Goal: Information Seeking & Learning: Check status

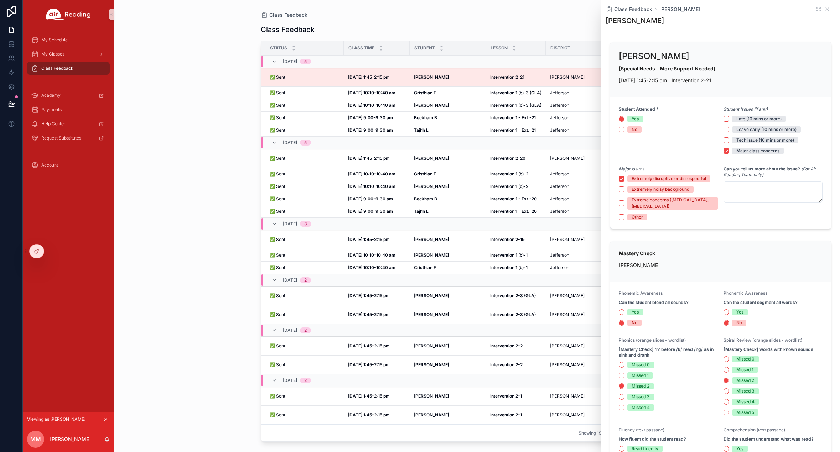
scroll to position [115, 0]
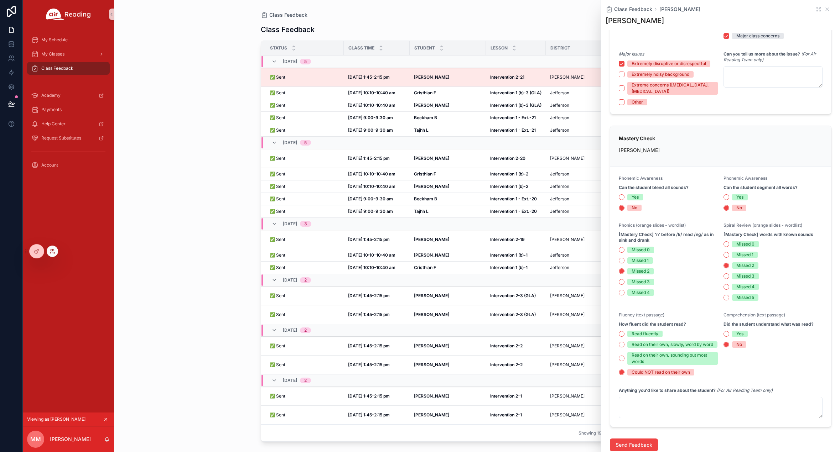
click at [52, 250] on icon at bounding box center [52, 250] width 2 height 2
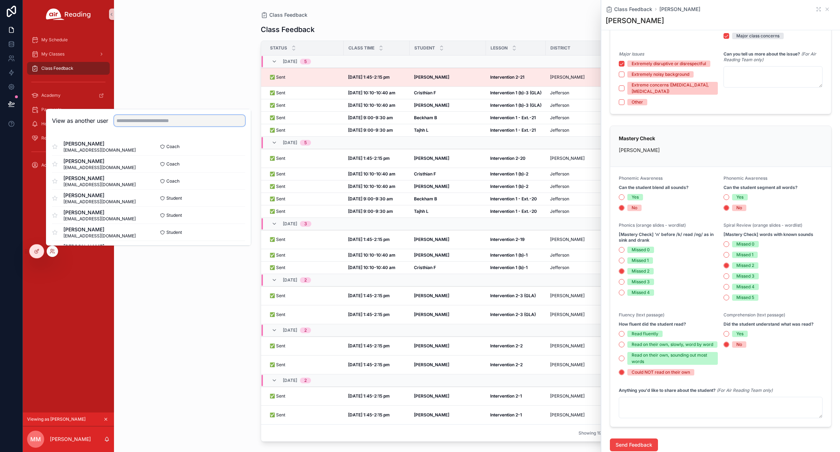
click at [157, 120] on input "text" at bounding box center [179, 120] width 131 height 11
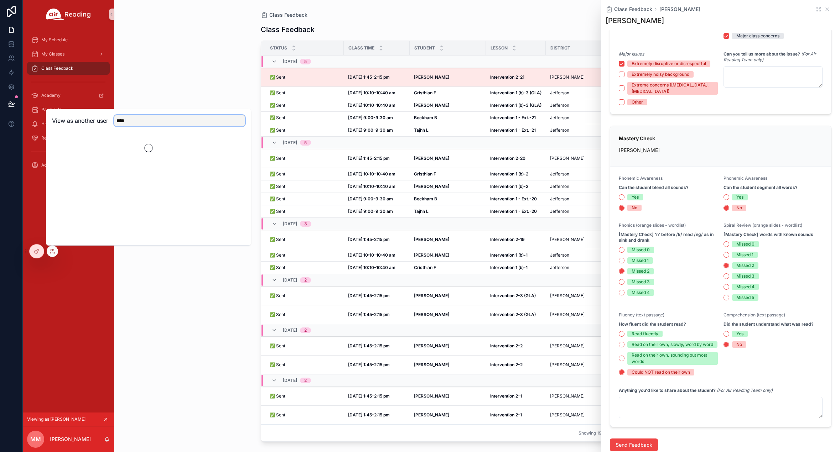
type input "****"
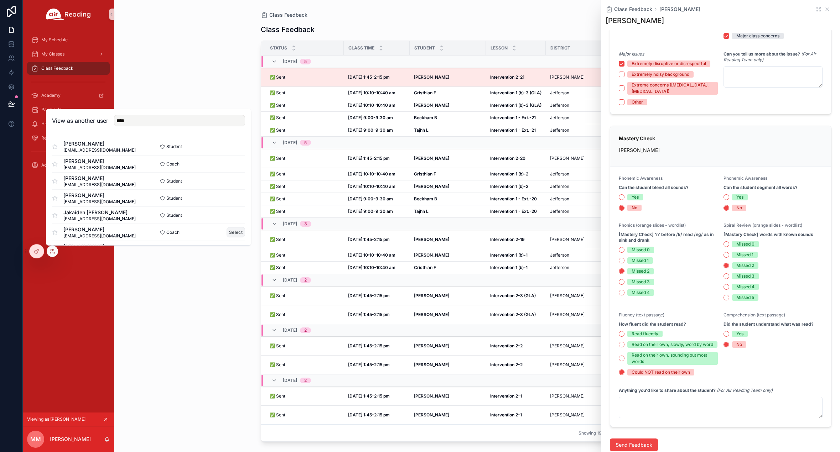
click at [226, 234] on button "Select" at bounding box center [235, 232] width 19 height 10
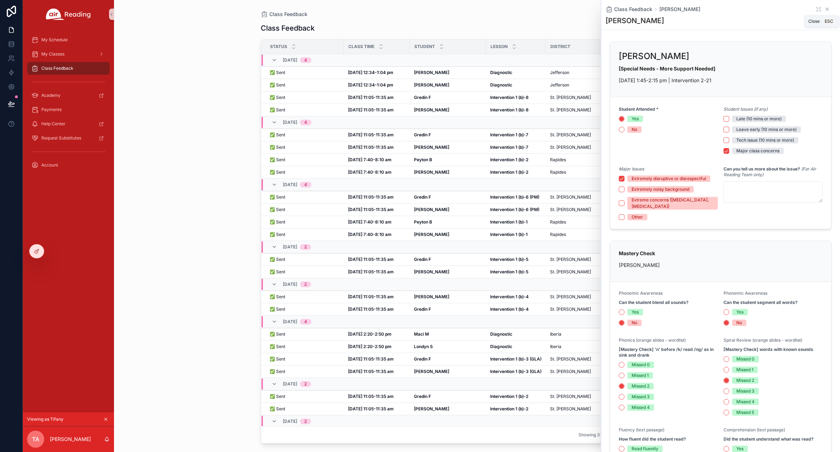
click at [825, 9] on icon "scrollable content" at bounding box center [826, 9] width 3 height 3
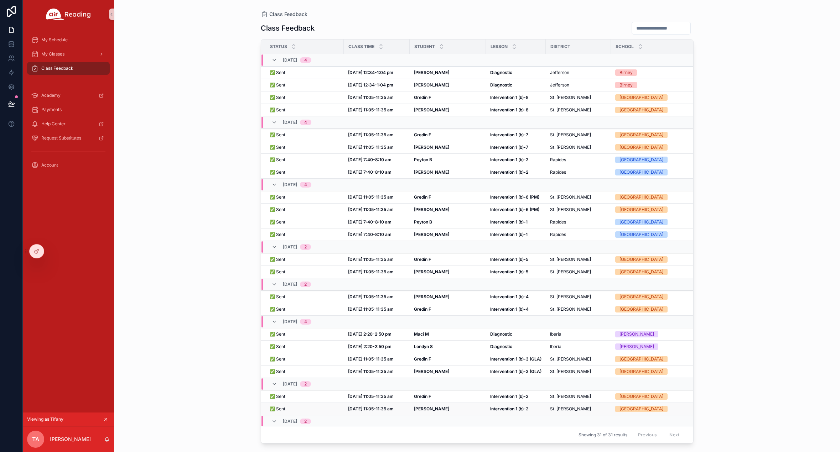
scroll to position [1, 0]
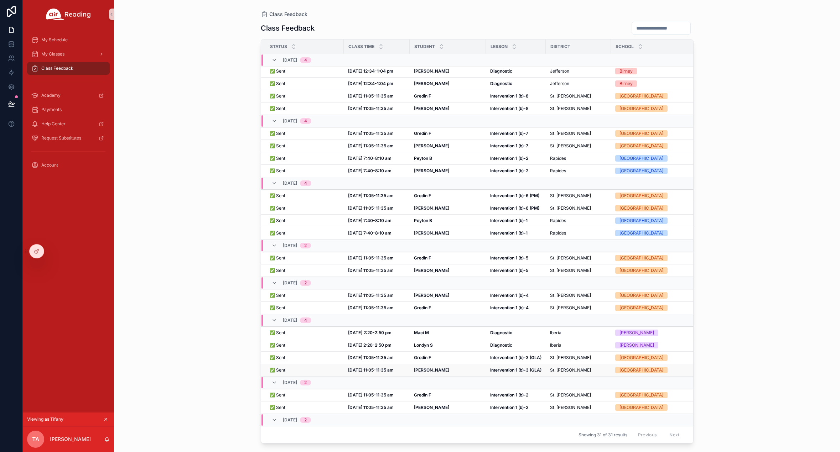
click at [420, 371] on strong "[PERSON_NAME]" at bounding box center [431, 369] width 35 height 5
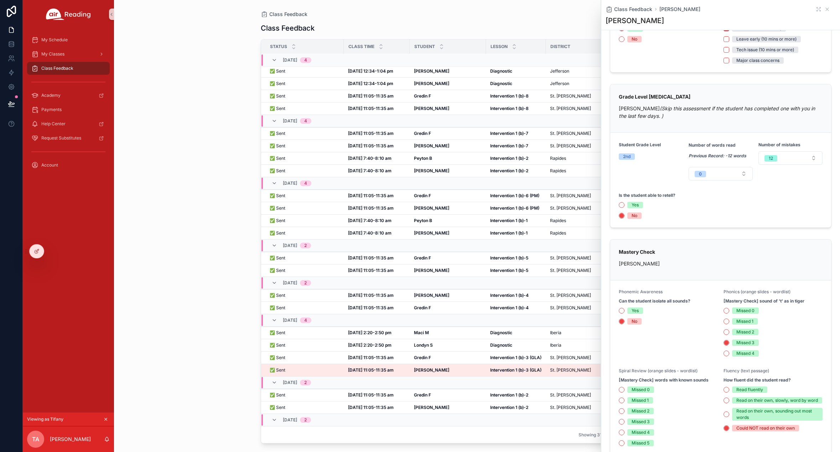
scroll to position [10, 0]
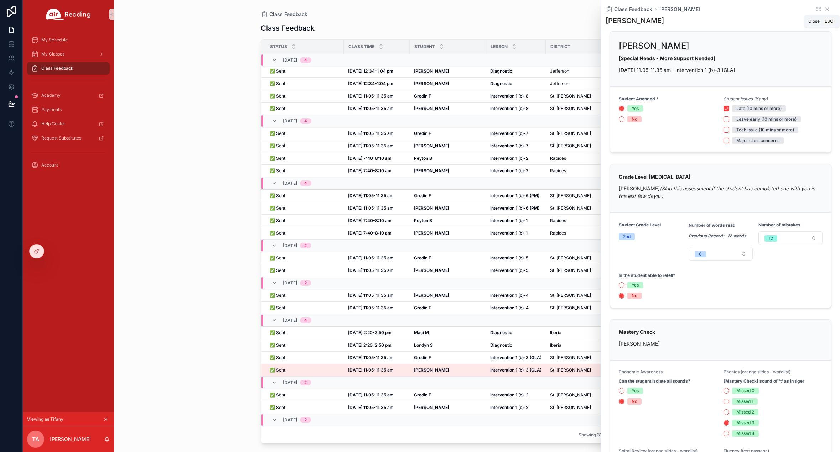
click at [824, 9] on icon "scrollable content" at bounding box center [827, 9] width 6 height 6
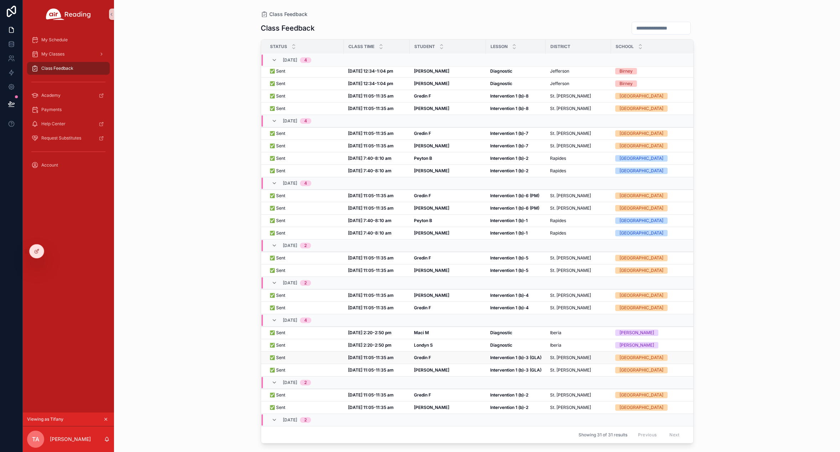
click at [438, 357] on div "Gredin F Gredin F" at bounding box center [448, 358] width 68 height 6
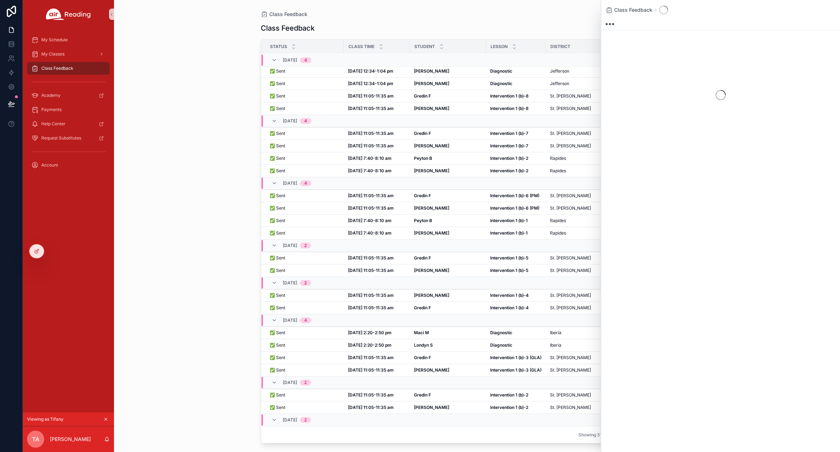
click at [556, 14] on div "Class Feedback" at bounding box center [477, 14] width 433 height 6
click at [422, 369] on strong "[PERSON_NAME]" at bounding box center [431, 369] width 35 height 5
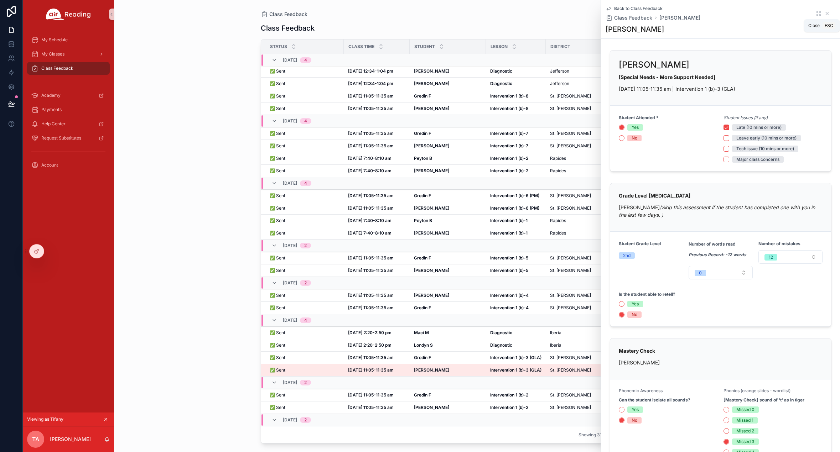
drag, startPoint x: 822, startPoint y: 13, endPoint x: 821, endPoint y: 1, distance: 11.8
click at [824, 13] on icon "scrollable content" at bounding box center [827, 14] width 6 height 6
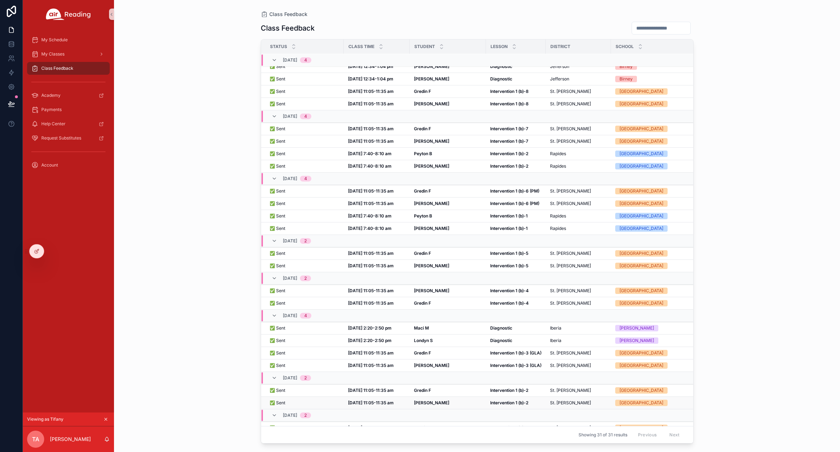
scroll to position [12, 0]
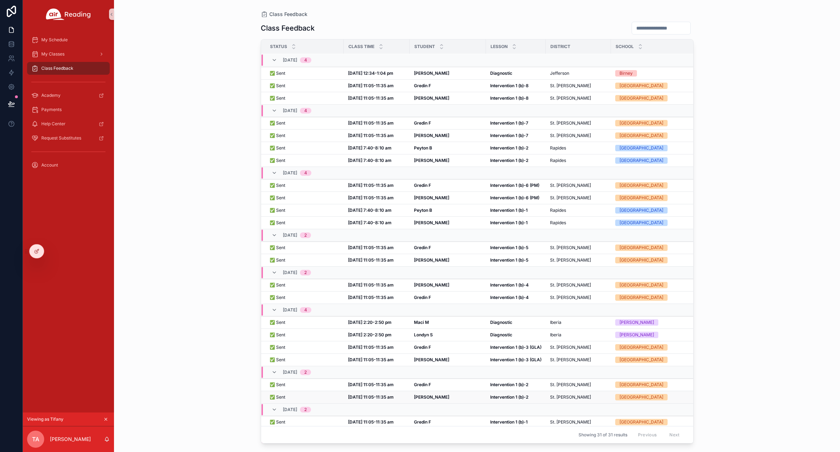
click at [391, 397] on strong "[DATE] 11:05-11:35 am" at bounding box center [371, 396] width 46 height 5
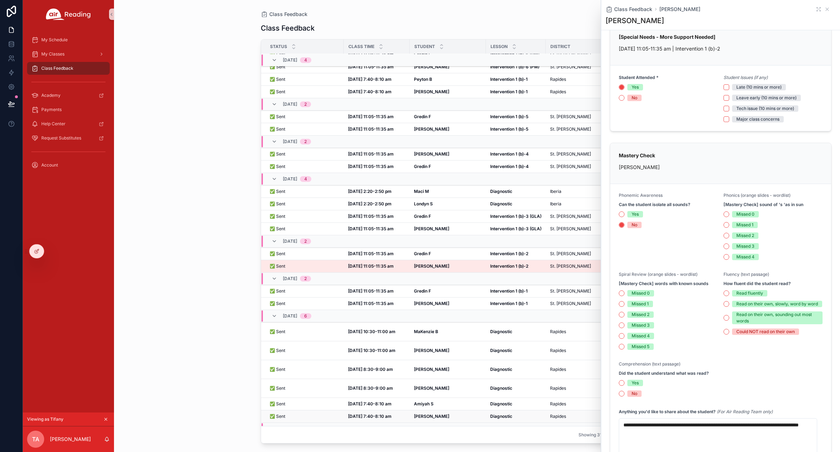
scroll to position [154, 0]
click at [825, 9] on div "Class Feedback [PERSON_NAME]" at bounding box center [720, 9] width 230 height 7
click at [824, 7] on icon "scrollable content" at bounding box center [827, 9] width 6 height 6
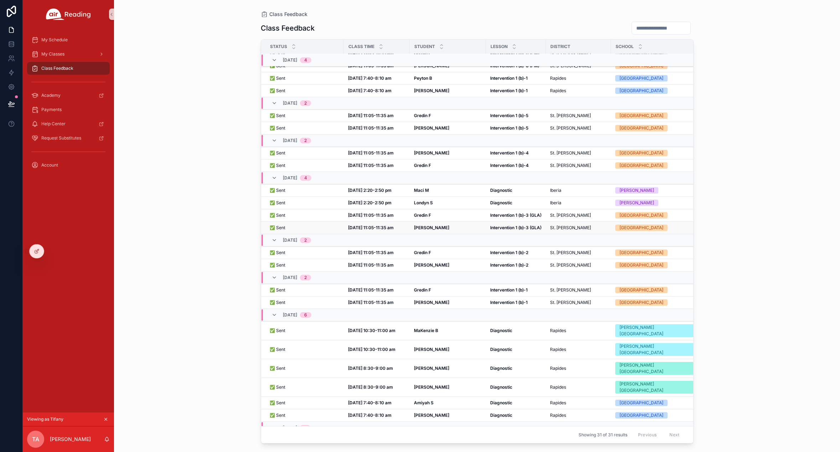
click at [421, 228] on strong "[PERSON_NAME]" at bounding box center [431, 227] width 35 height 5
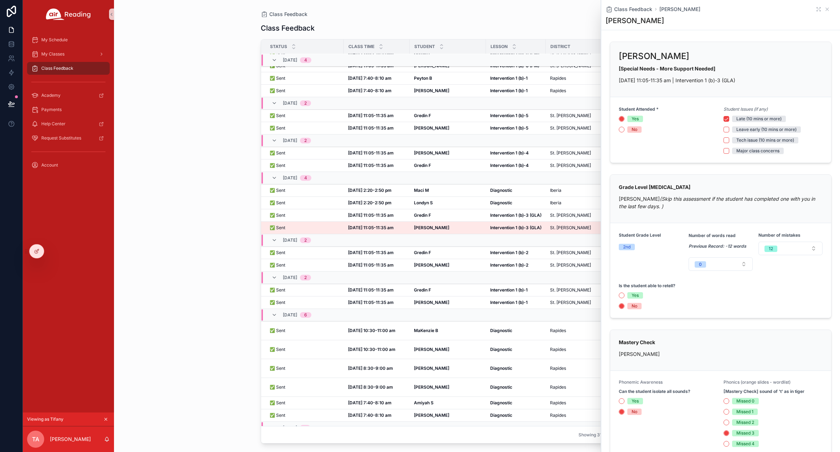
scroll to position [154, 0]
click at [432, 214] on div "Gredin F Gredin F" at bounding box center [448, 216] width 68 height 6
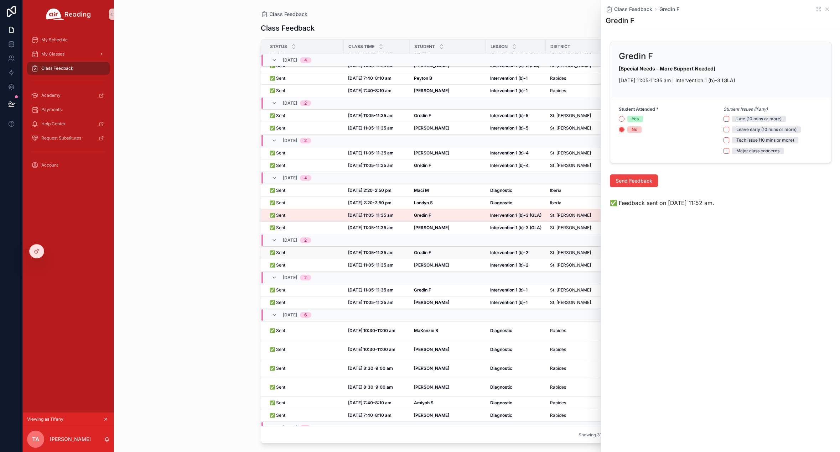
click at [430, 253] on strong "Gredin F" at bounding box center [422, 252] width 17 height 5
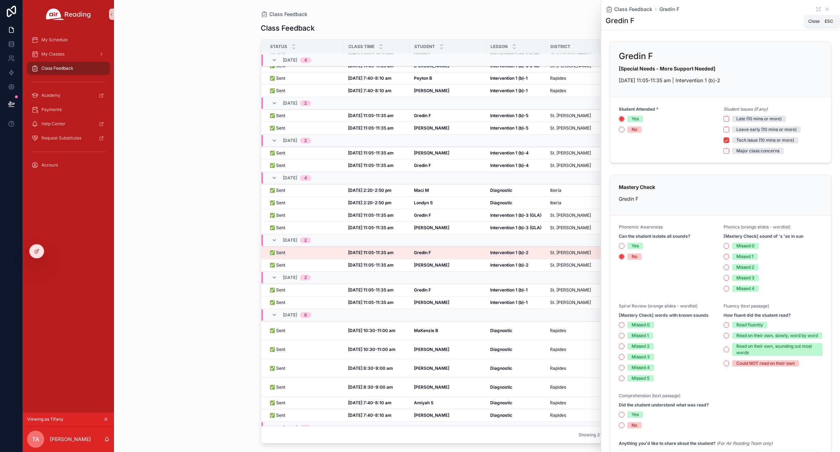
click at [824, 9] on icon "scrollable content" at bounding box center [827, 9] width 6 height 6
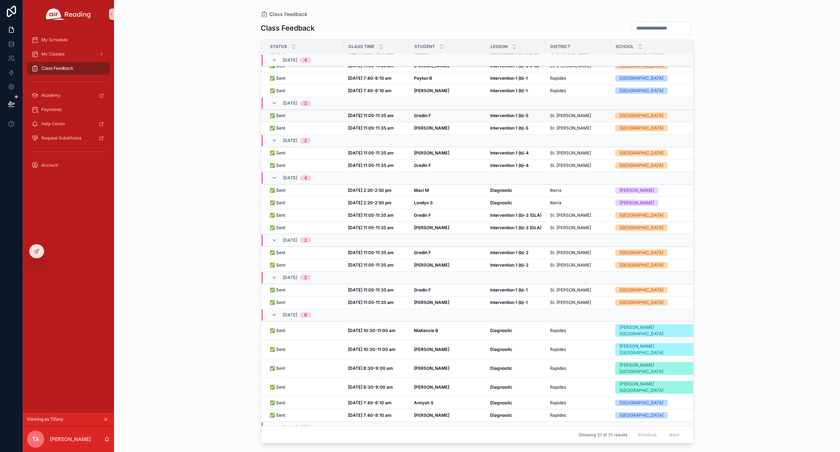
click at [421, 116] on strong "Gredin F" at bounding box center [422, 115] width 17 height 5
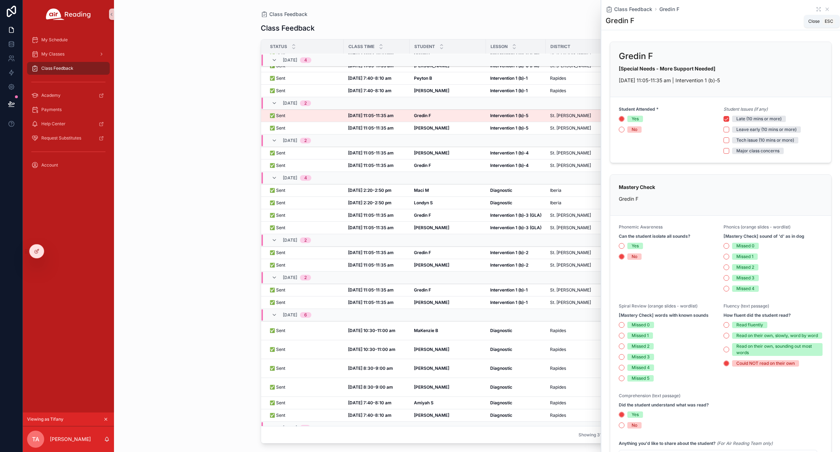
click at [824, 9] on icon "scrollable content" at bounding box center [827, 9] width 6 height 6
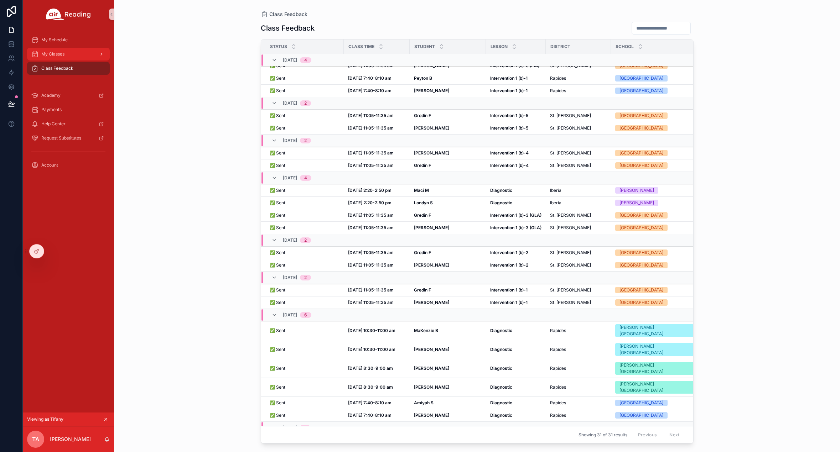
click at [59, 53] on span "My Classes" at bounding box center [52, 54] width 23 height 6
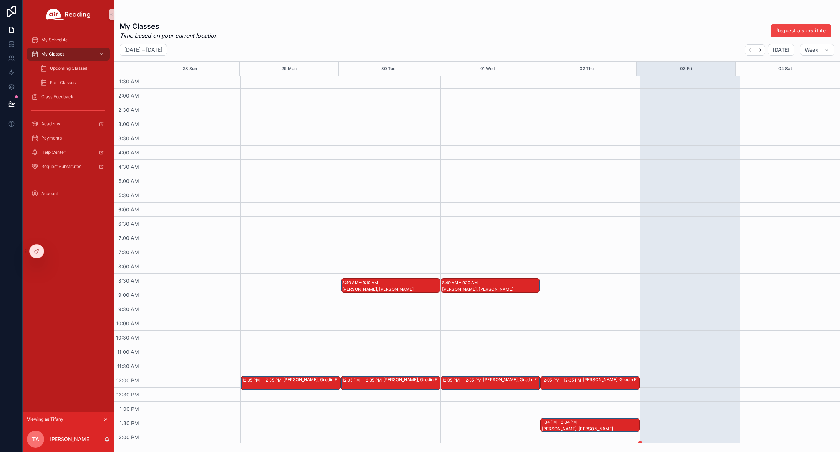
scroll to position [108, 0]
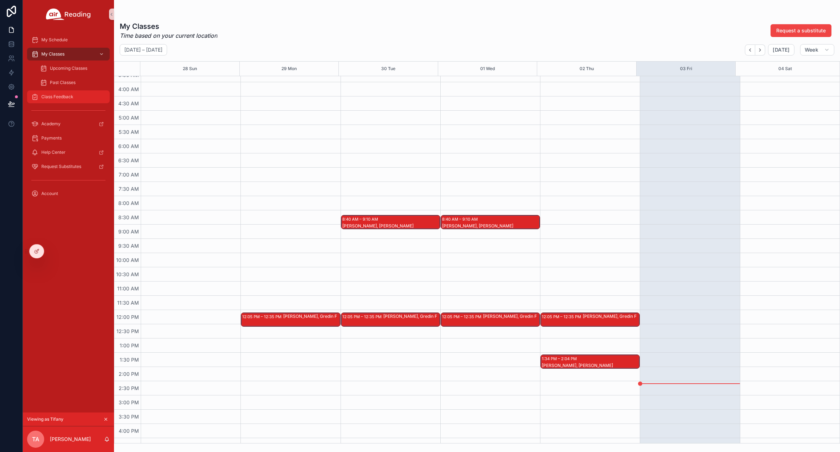
drag, startPoint x: 60, startPoint y: 101, endPoint x: 124, endPoint y: 104, distance: 64.5
click at [60, 101] on div "Class Feedback" at bounding box center [68, 96] width 74 height 11
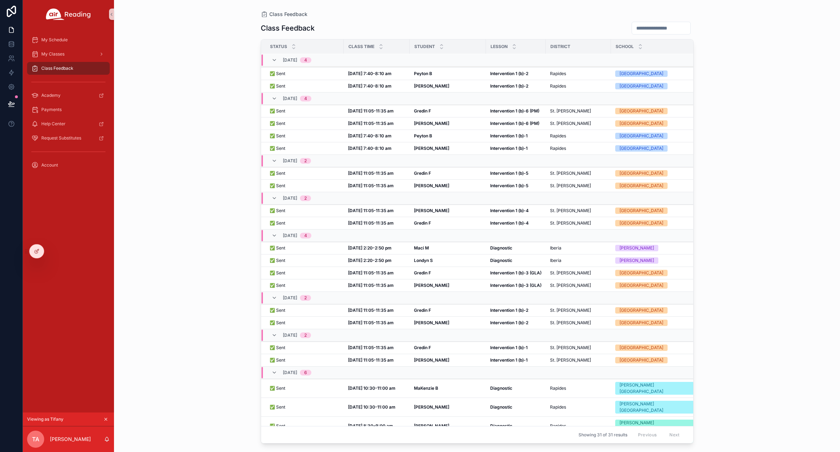
scroll to position [104, 0]
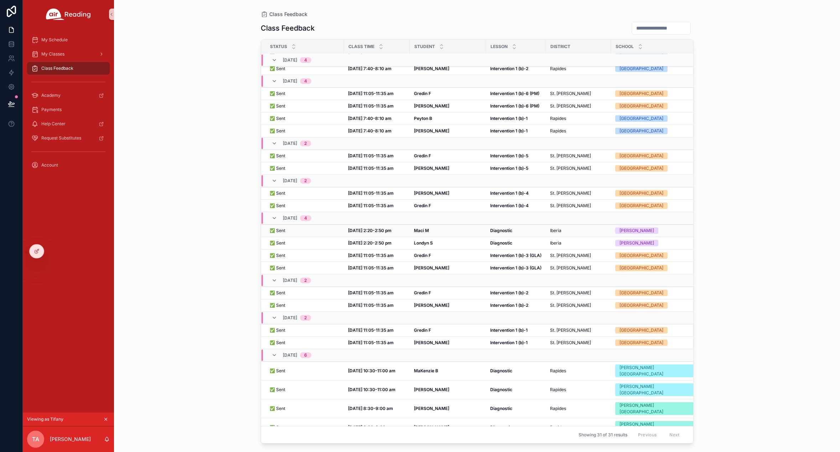
click at [506, 232] on strong "Diagnostic" at bounding box center [501, 230] width 22 height 5
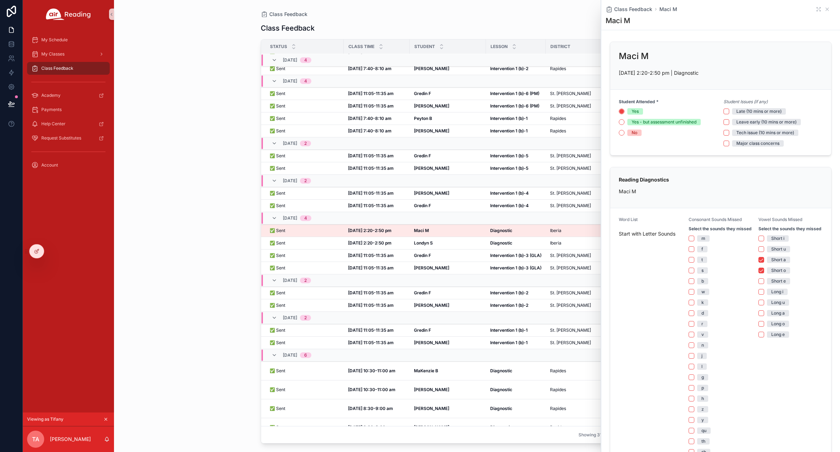
scroll to position [104, 0]
click at [824, 9] on icon "scrollable content" at bounding box center [827, 9] width 6 height 6
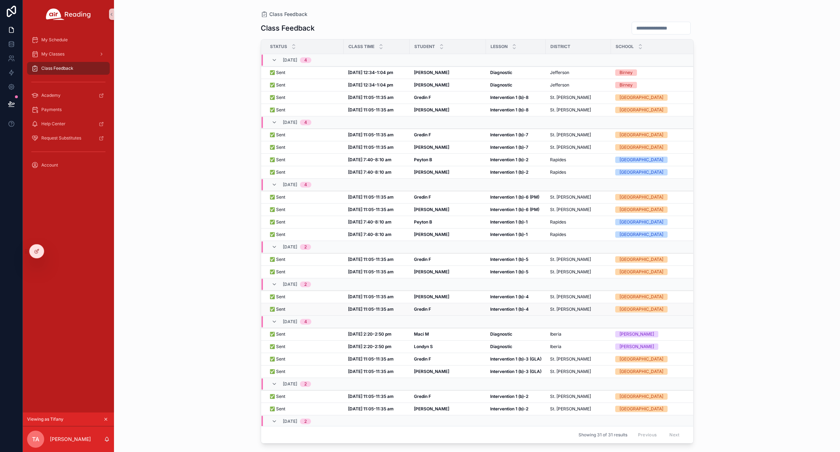
scroll to position [154, 0]
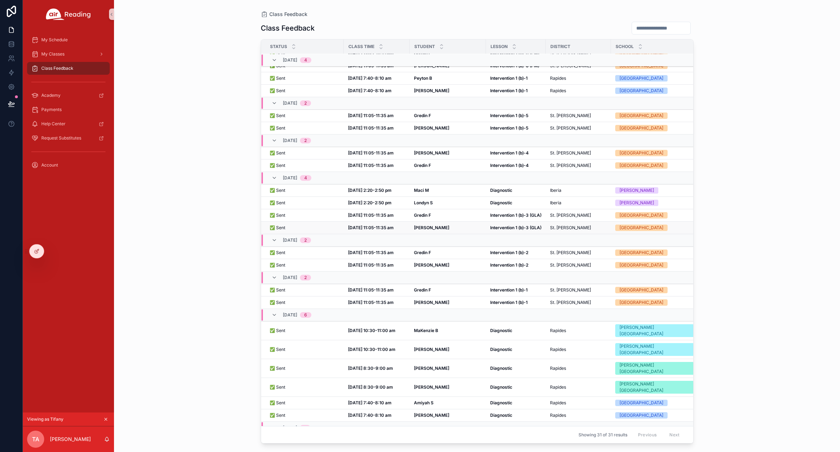
click at [510, 228] on strong "Intervention 1 (b)-3 (GLA)" at bounding box center [515, 227] width 51 height 5
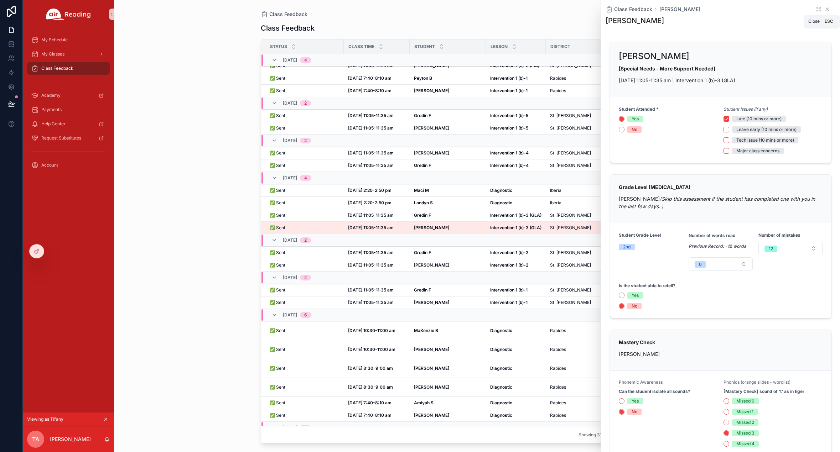
click at [824, 7] on icon "scrollable content" at bounding box center [827, 9] width 6 height 6
